Goal: Task Accomplishment & Management: Manage account settings

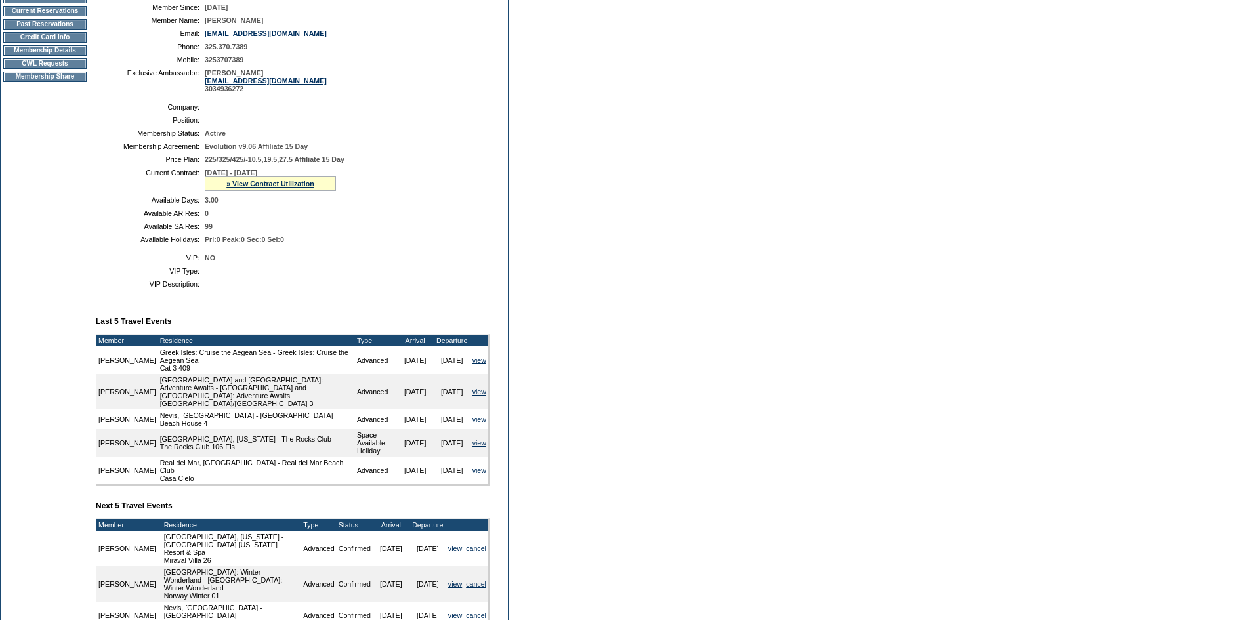
scroll to position [197, 0]
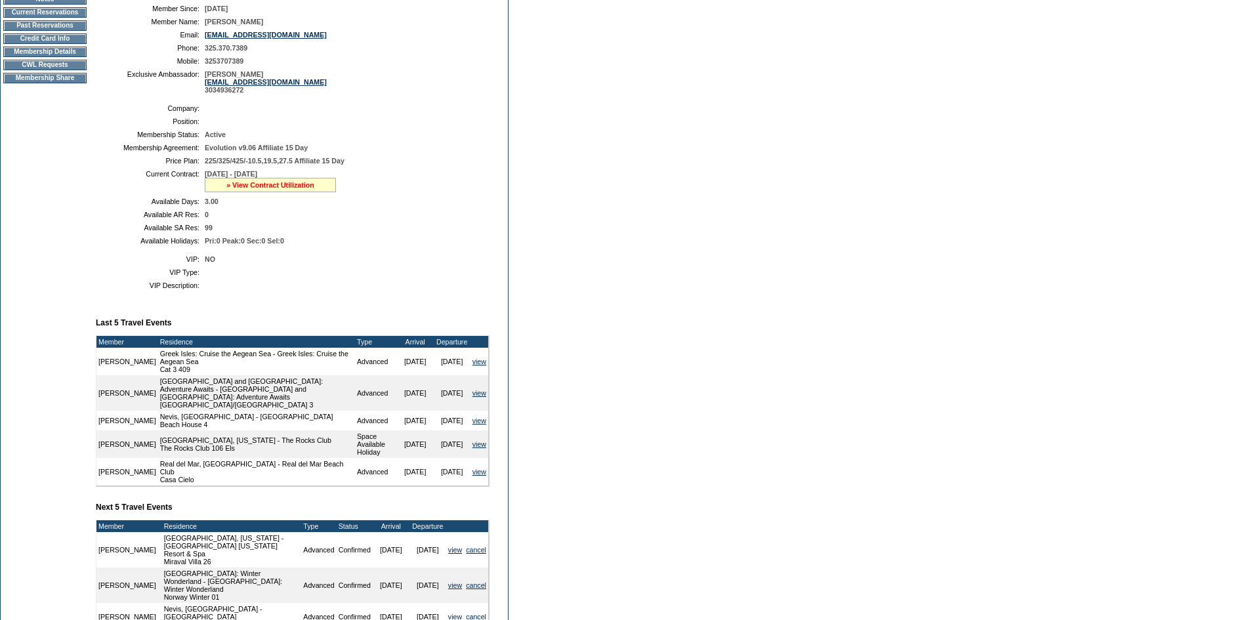
click at [278, 189] on link "» View Contract Utilization" at bounding box center [270, 185] width 88 height 8
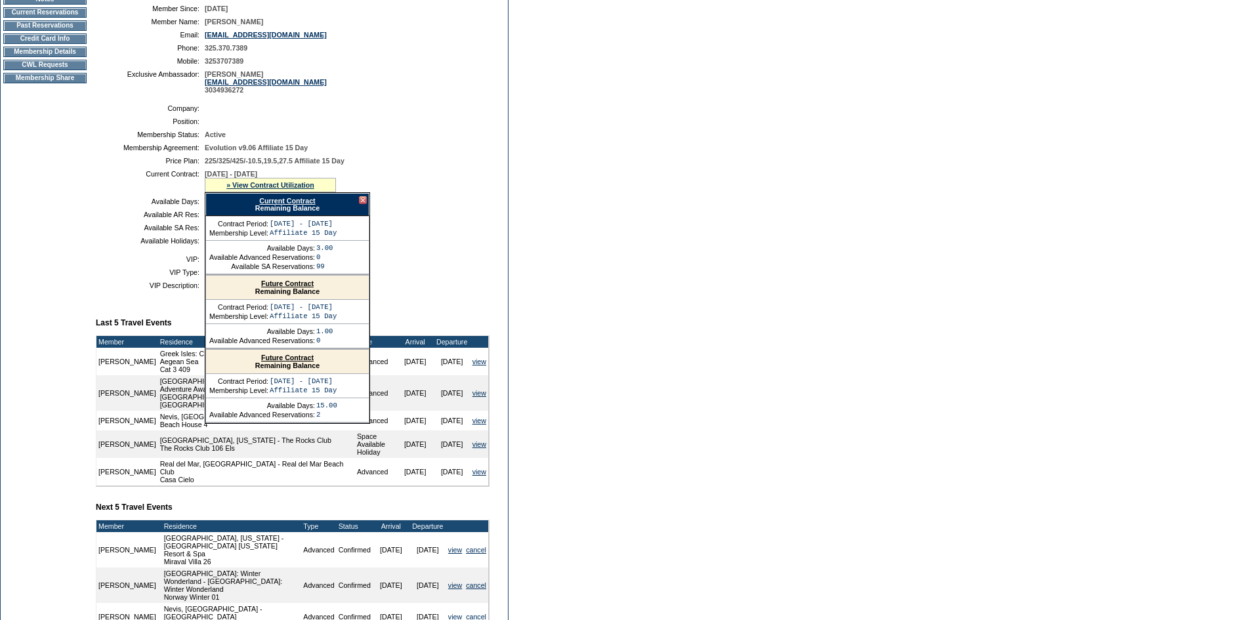
click at [289, 287] on link "Future Contract" at bounding box center [287, 284] width 53 height 8
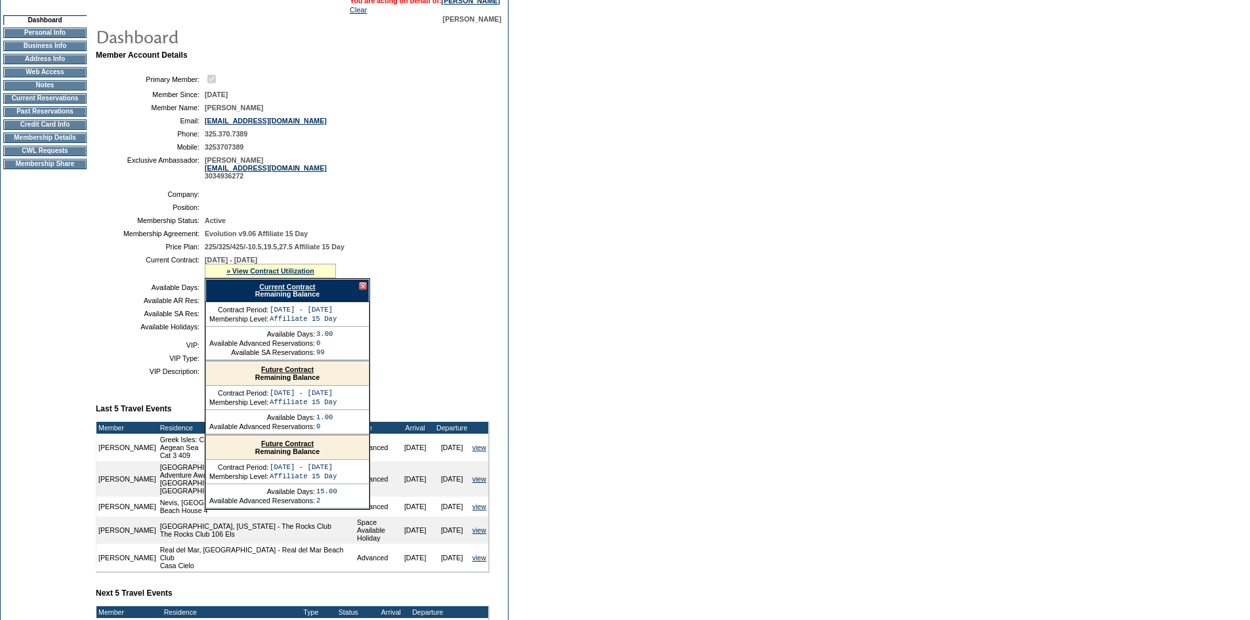
scroll to position [0, 0]
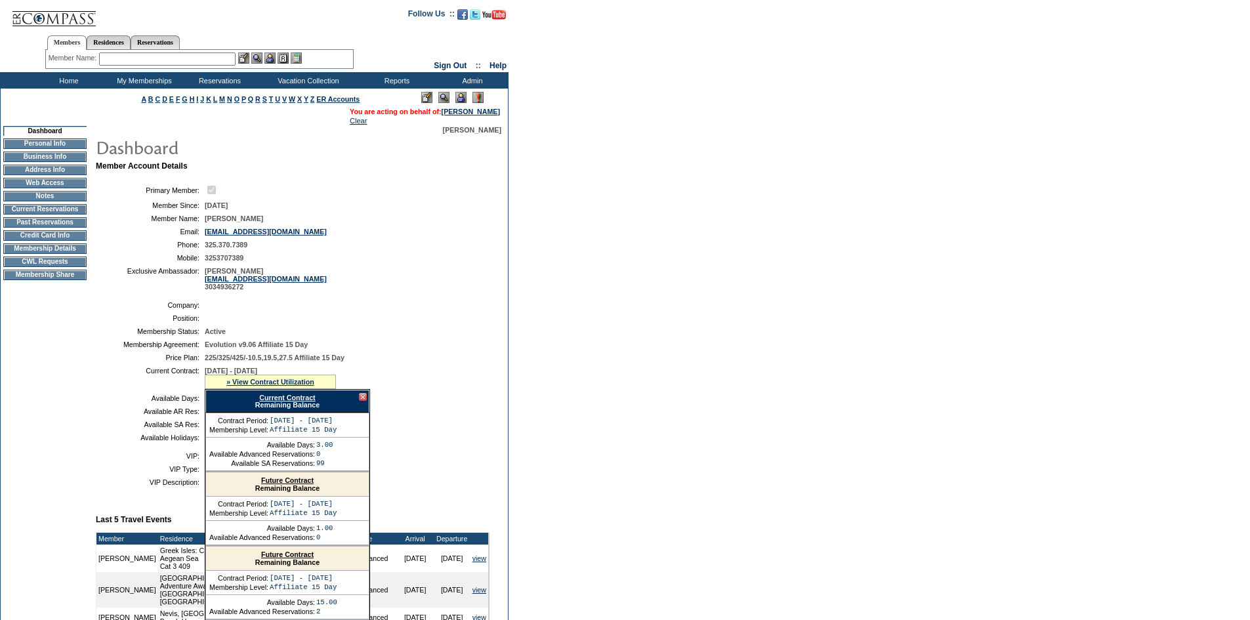
click at [68, 251] on td "Membership Details" at bounding box center [44, 248] width 83 height 11
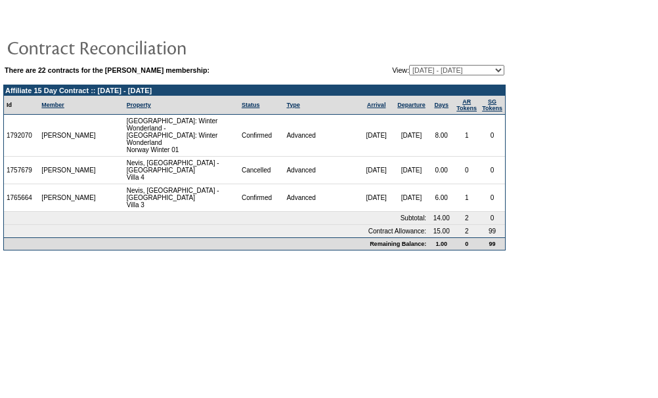
click at [255, 110] on td "Status" at bounding box center [261, 105] width 45 height 19
click at [441, 69] on select "01/17/07 - 01/31/08 02/01/08 - 01/31/09 02/01/09 - 01/31/10 02/01/10 - 01/31/11…" at bounding box center [456, 70] width 95 height 11
select select "127079"
click at [409, 66] on select "01/17/07 - 01/31/08 02/01/08 - 01/31/09 02/01/09 - 01/31/10 02/01/10 - 01/31/11…" at bounding box center [456, 70] width 95 height 11
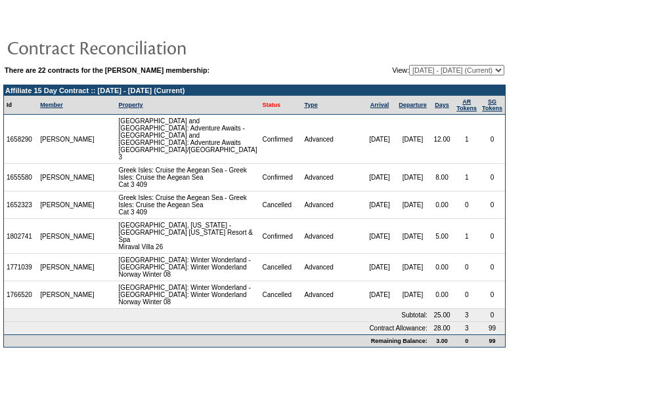
click at [263, 106] on link "Status" at bounding box center [272, 105] width 18 height 7
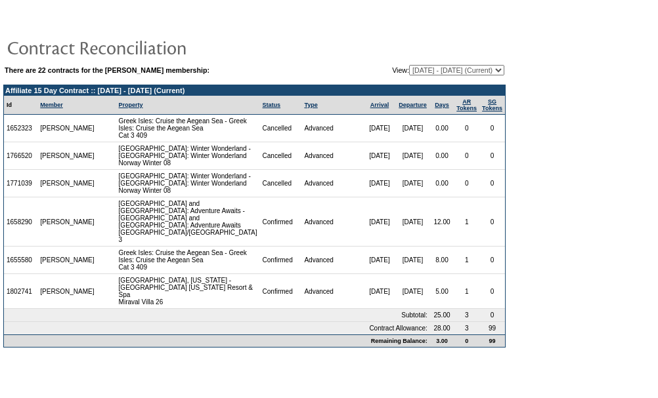
click at [469, 68] on select "[DATE] - [DATE] [DATE] - [DATE] [DATE] - [DATE] [DATE] - [DATE] [DATE] - [DATE]…" at bounding box center [456, 70] width 95 height 11
select select "137551"
click at [409, 66] on select "[DATE] - [DATE] [DATE] - [DATE] [DATE] - [DATE] [DATE] - [DATE] [DATE] - [DATE]…" at bounding box center [456, 70] width 95 height 11
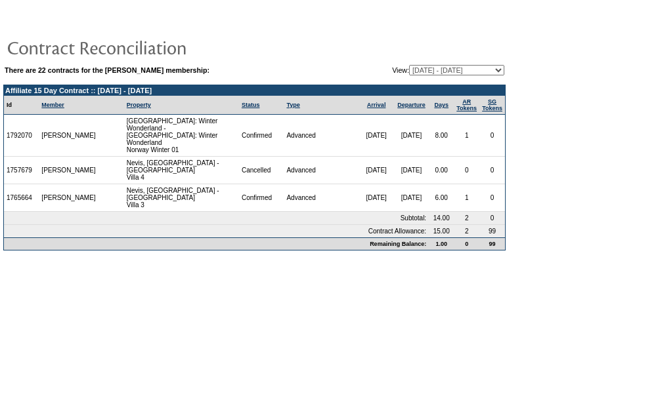
click at [438, 67] on select "01/17/07 - 01/31/08 02/01/08 - 01/31/09 02/01/09 - 01/31/10 02/01/10 - 01/31/11…" at bounding box center [456, 70] width 95 height 11
select select "147998"
click at [409, 66] on select "01/17/07 - 01/31/08 02/01/08 - 01/31/09 02/01/09 - 01/31/10 02/01/10 - 01/31/11…" at bounding box center [456, 70] width 95 height 11
